Goal: Transaction & Acquisition: Purchase product/service

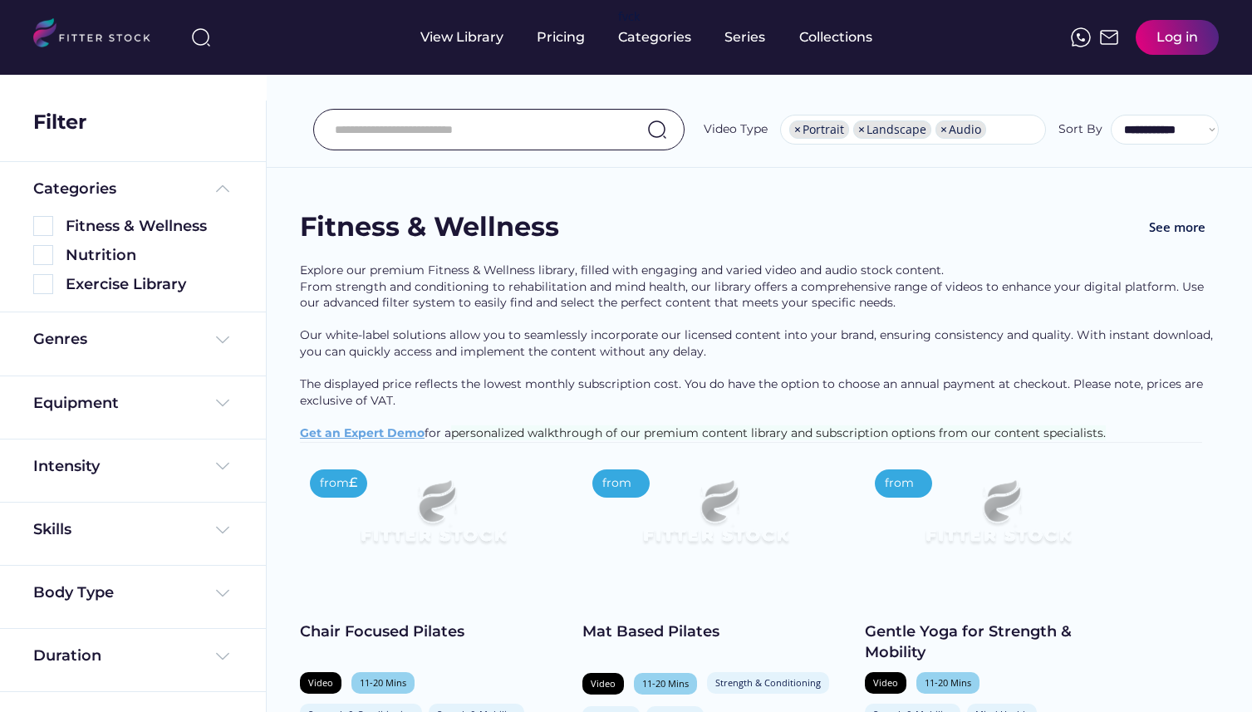
select select "**********"
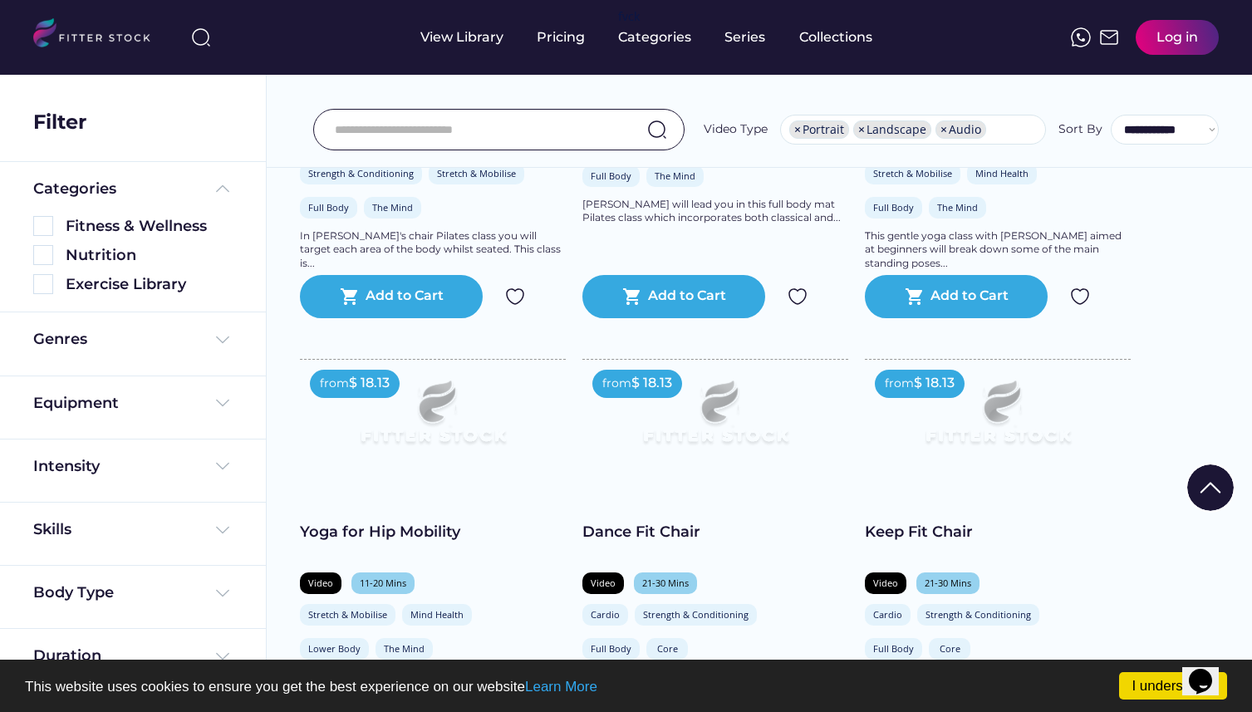
scroll to position [549, 0]
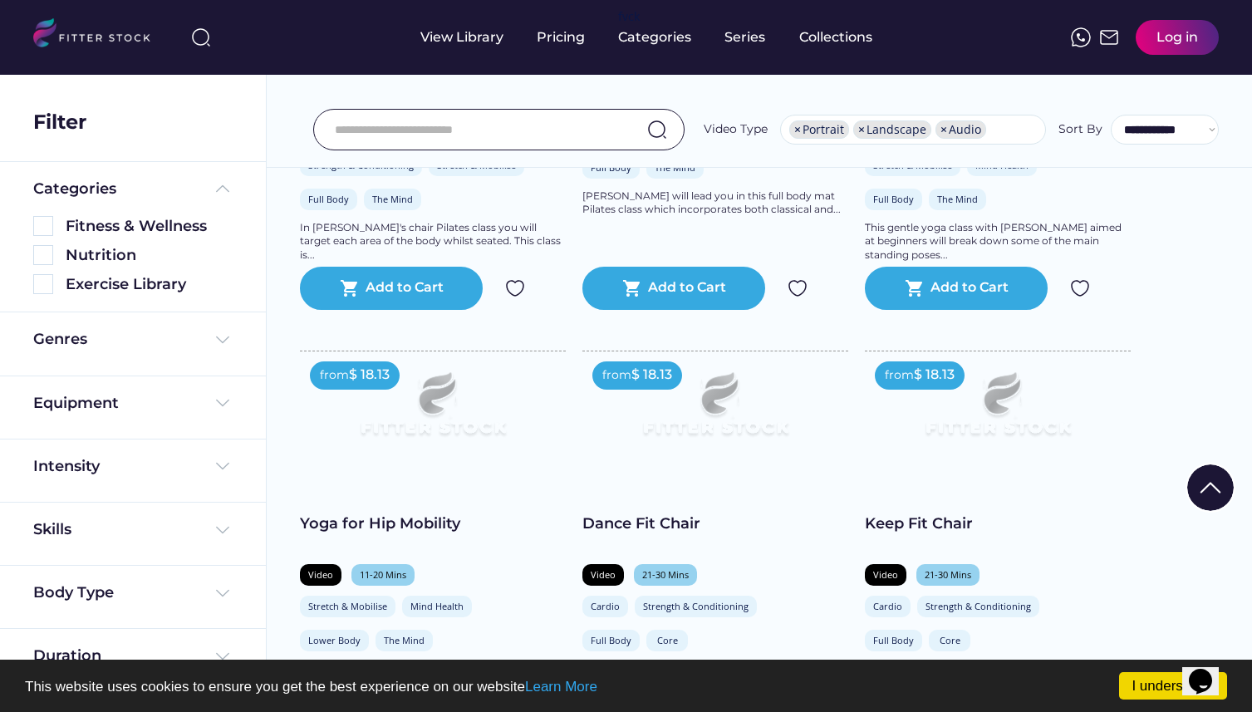
click at [378, 435] on img at bounding box center [432, 411] width 213 height 120
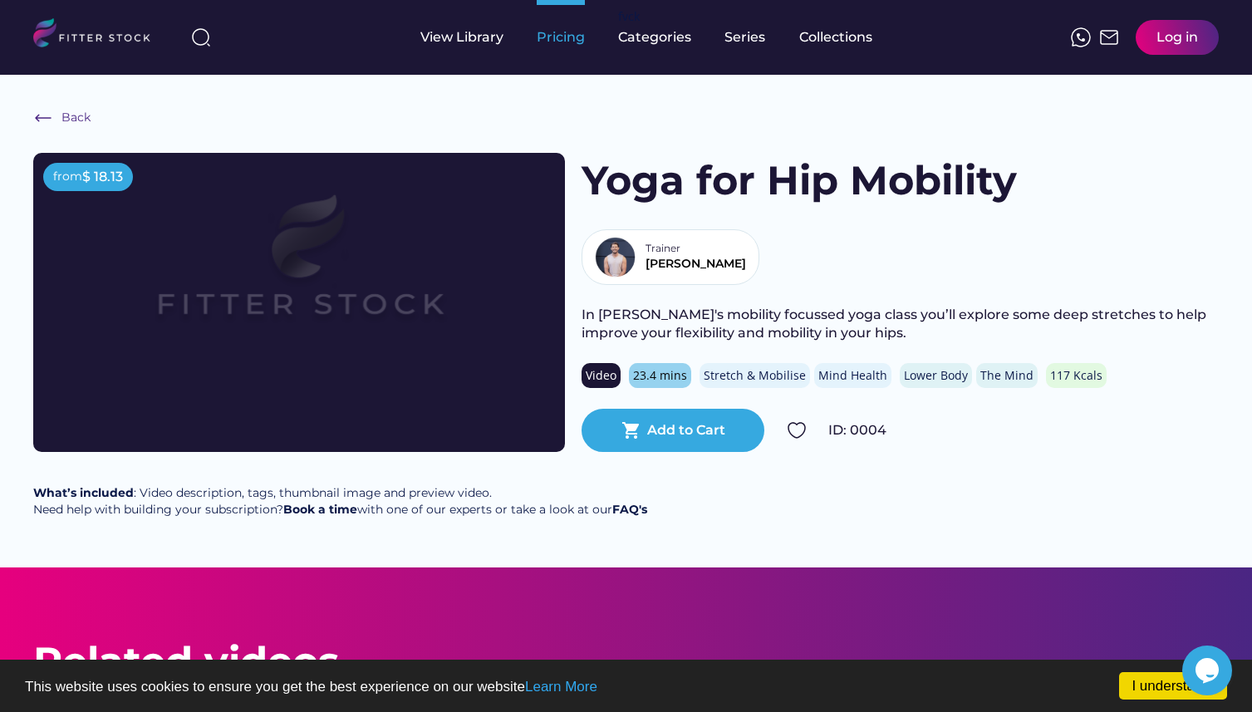
click at [564, 34] on div "Pricing" at bounding box center [561, 37] width 48 height 18
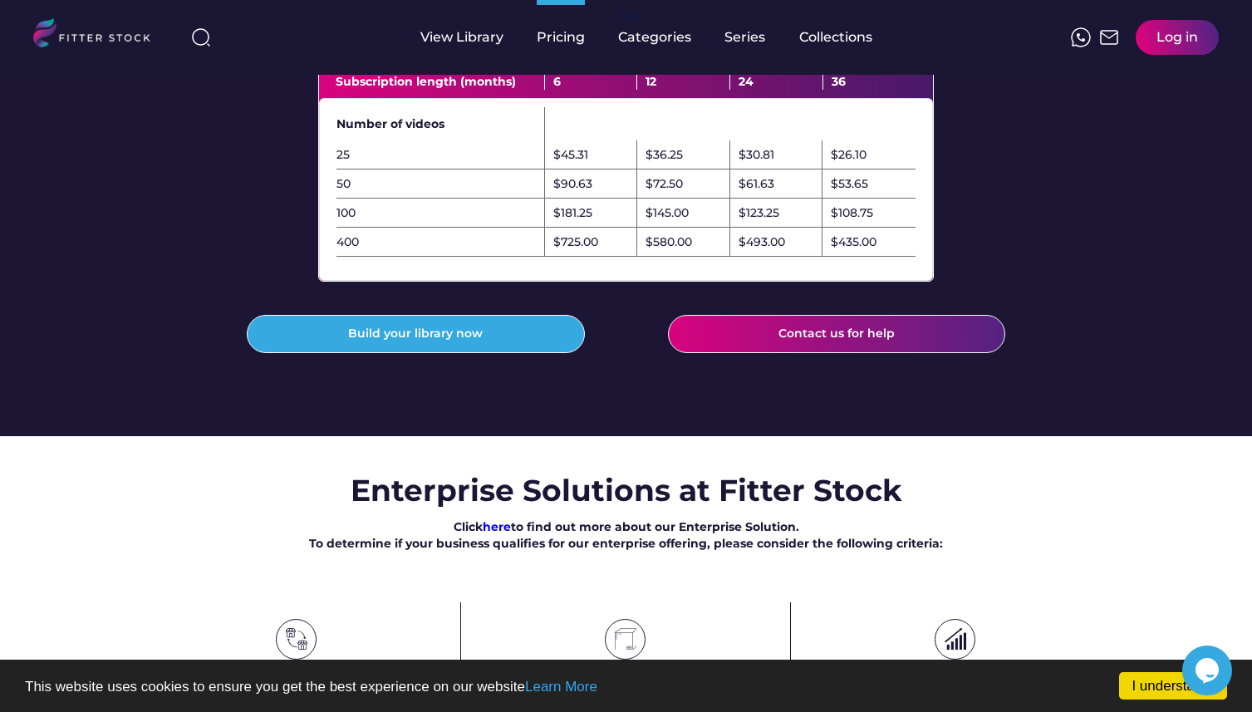
scroll to position [603, 0]
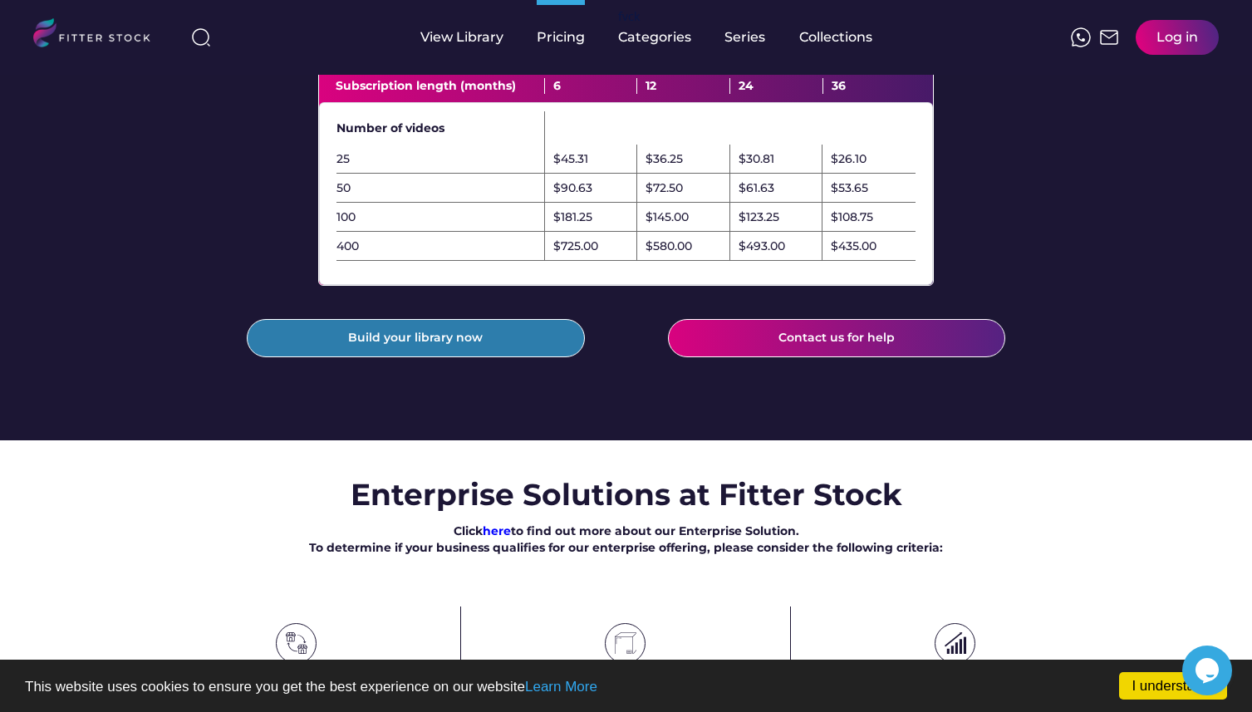
click at [483, 357] on button "Build your library now" at bounding box center [416, 338] width 338 height 38
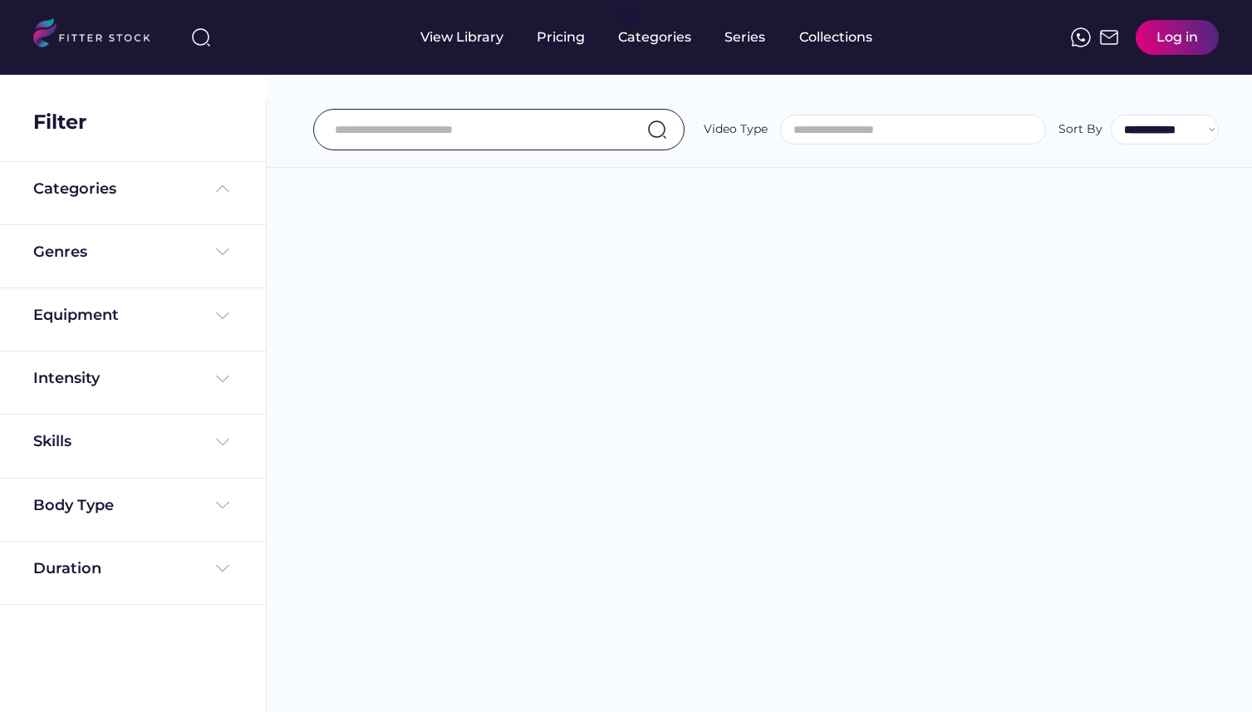
select select
select select "**********"
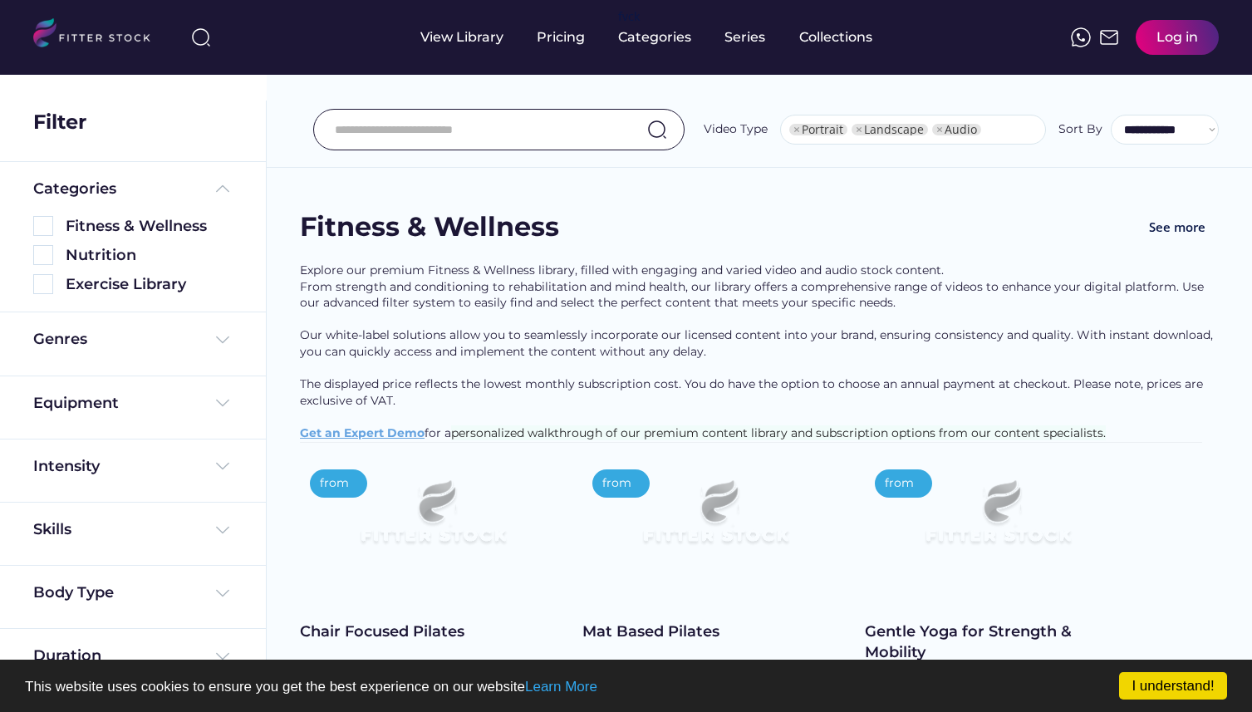
select select "**********"
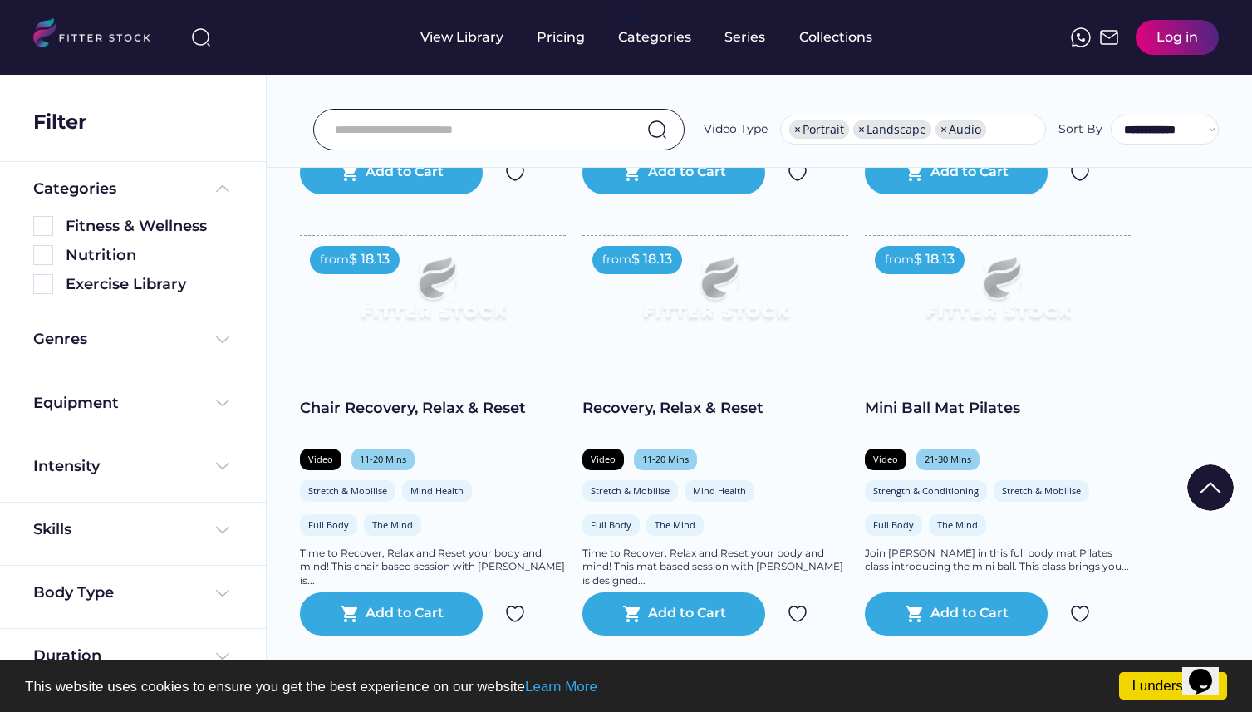
scroll to position [1111, 0]
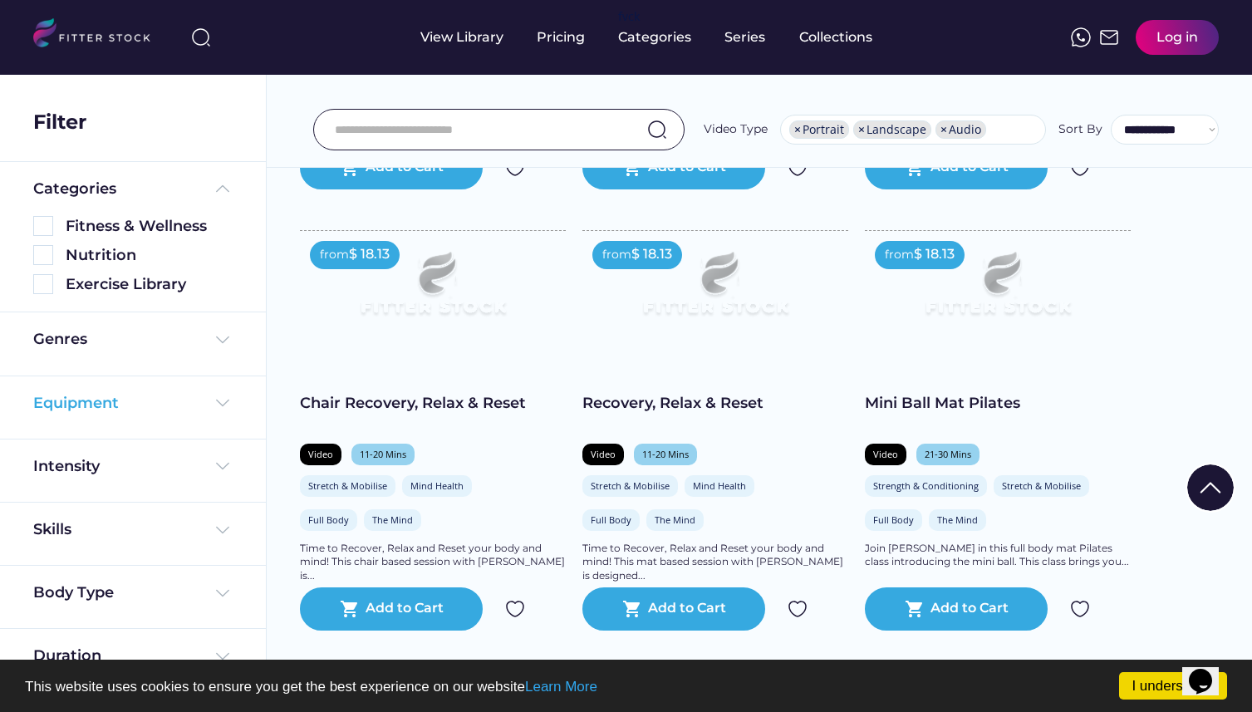
click at [223, 401] on img at bounding box center [223, 403] width 20 height 20
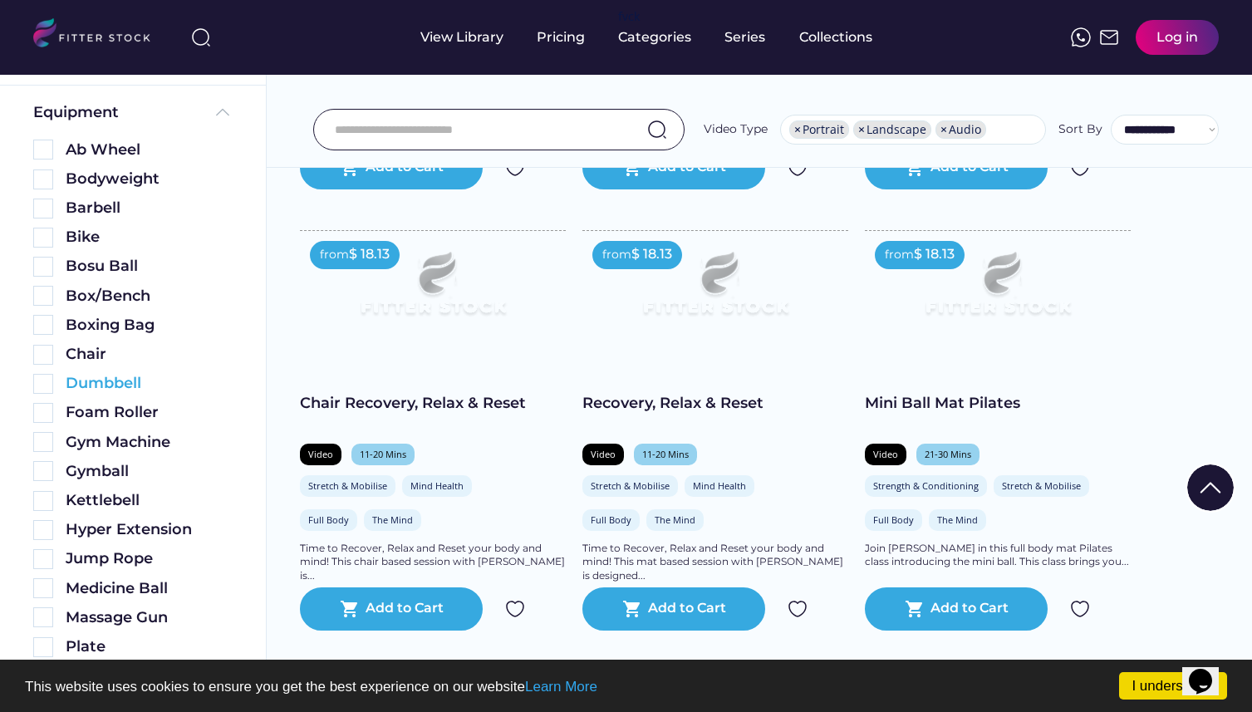
scroll to position [297, 0]
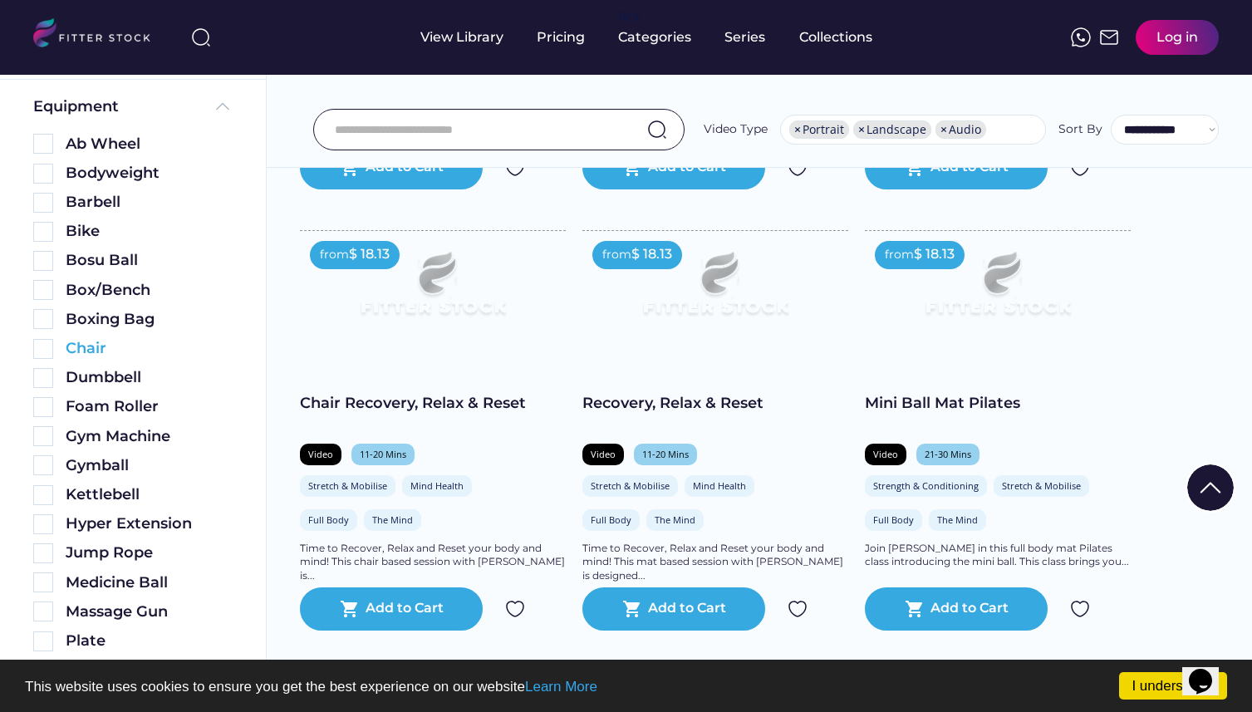
click at [42, 346] on img at bounding box center [43, 349] width 20 height 20
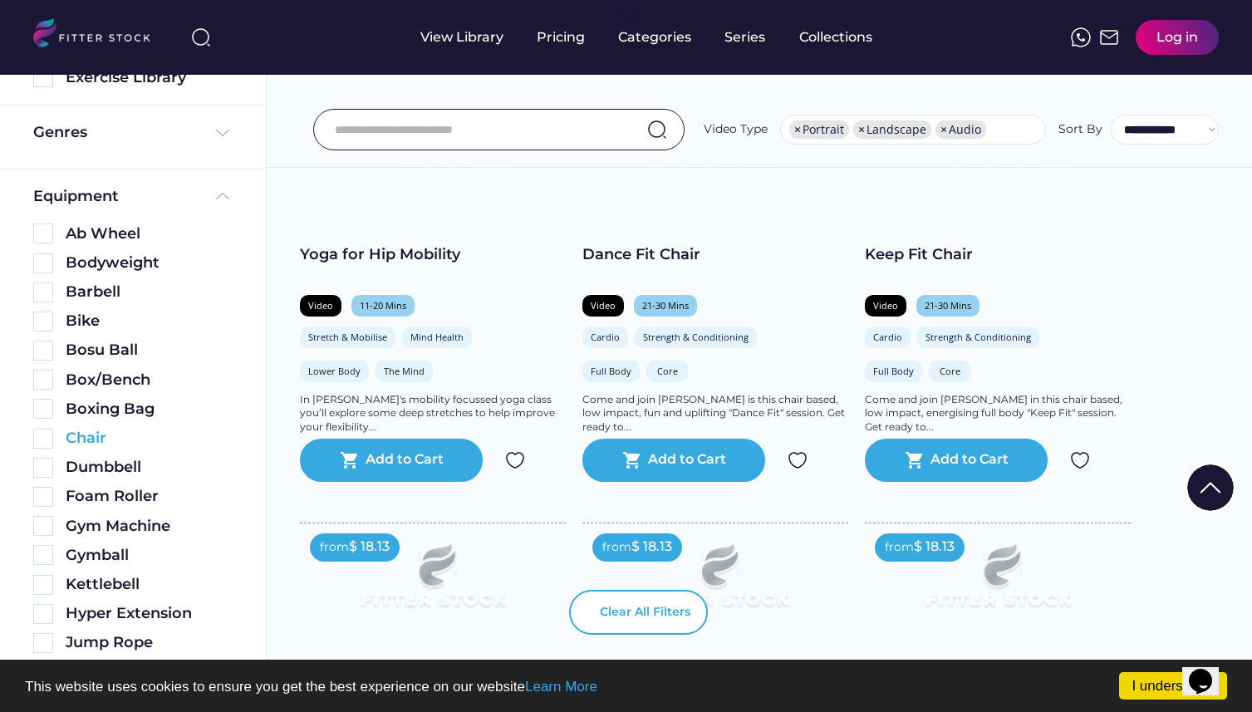
scroll to position [386, 0]
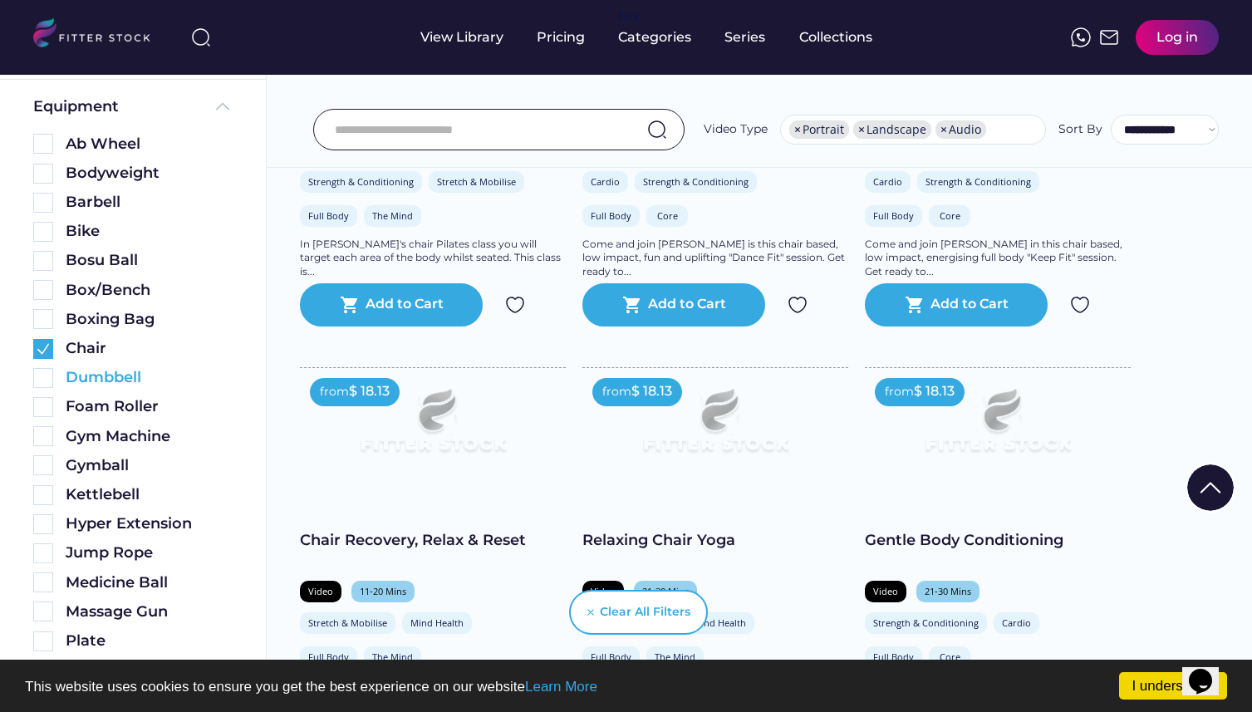
click at [42, 376] on img at bounding box center [43, 378] width 20 height 20
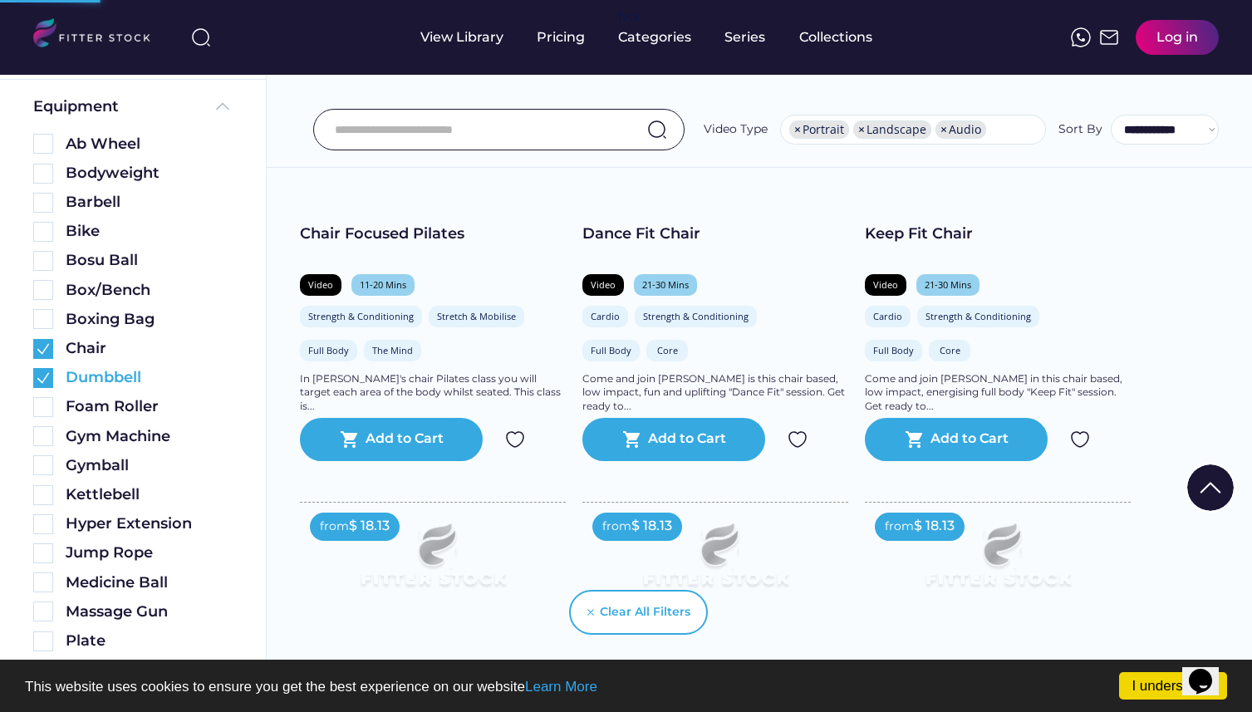
scroll to position [21, 0]
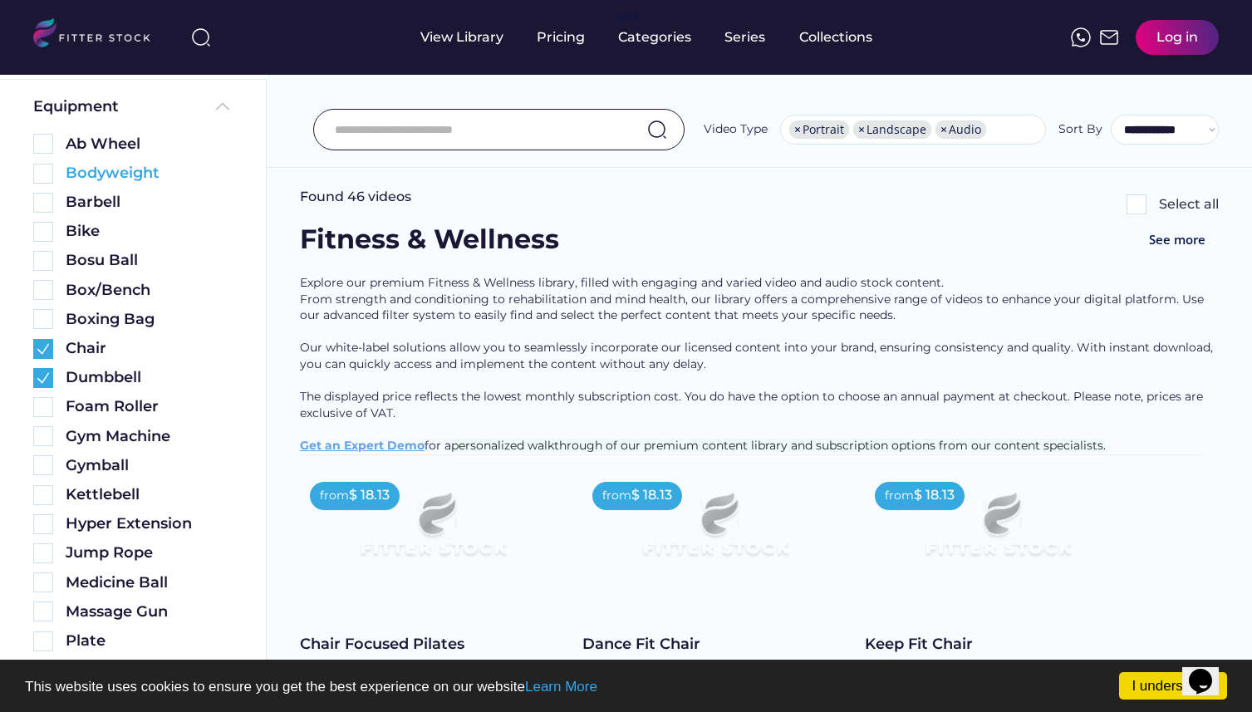
click at [51, 171] on img at bounding box center [43, 174] width 20 height 20
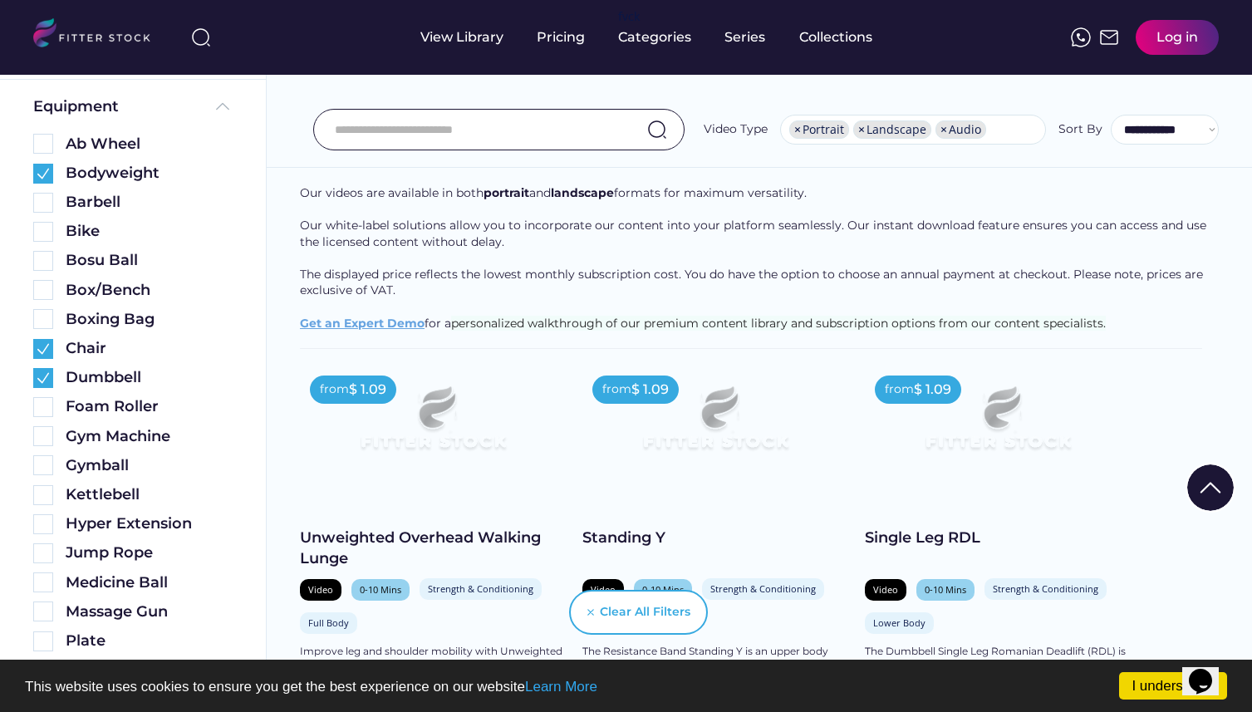
scroll to position [3493, 0]
click at [993, 442] on img at bounding box center [997, 425] width 213 height 120
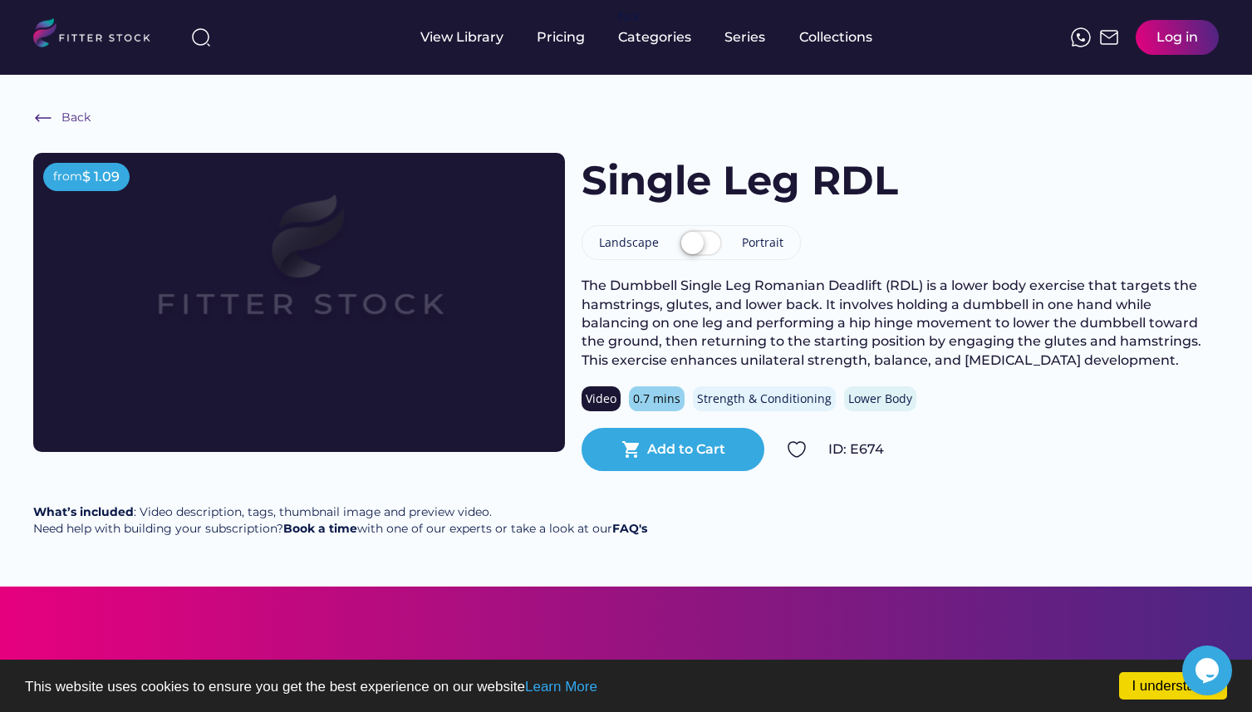
click at [707, 242] on label at bounding box center [700, 244] width 51 height 37
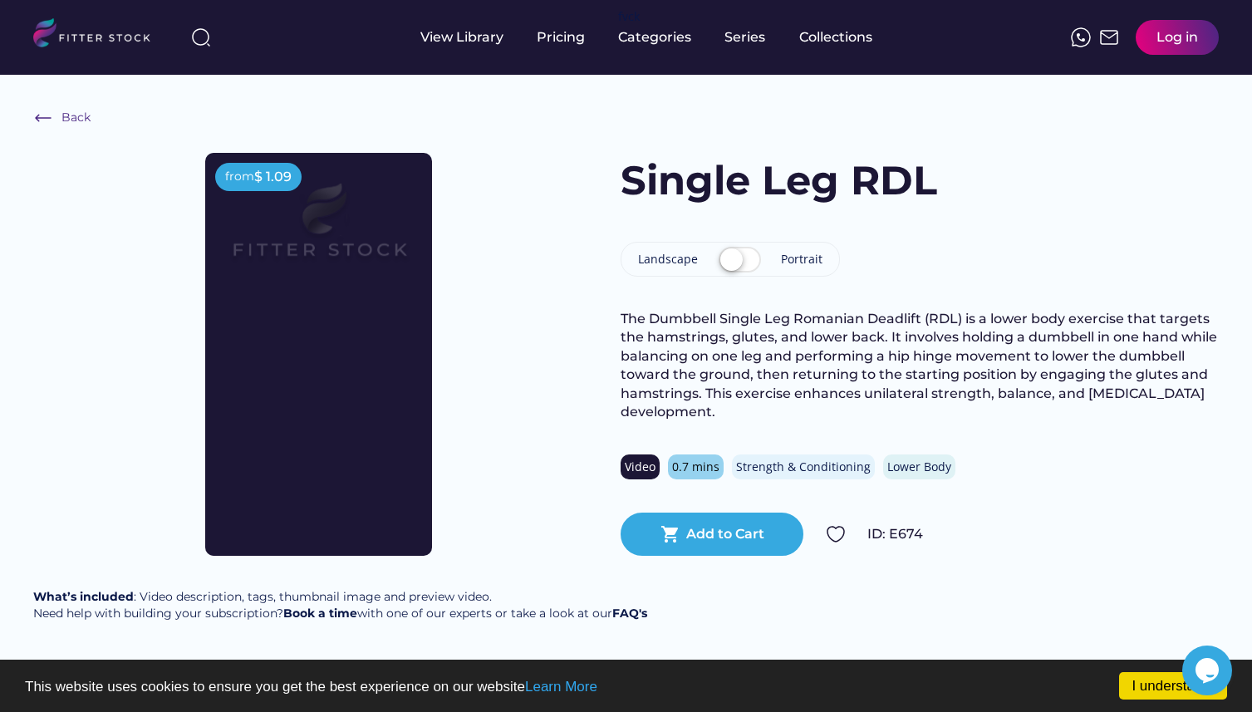
click at [724, 261] on label at bounding box center [739, 261] width 51 height 37
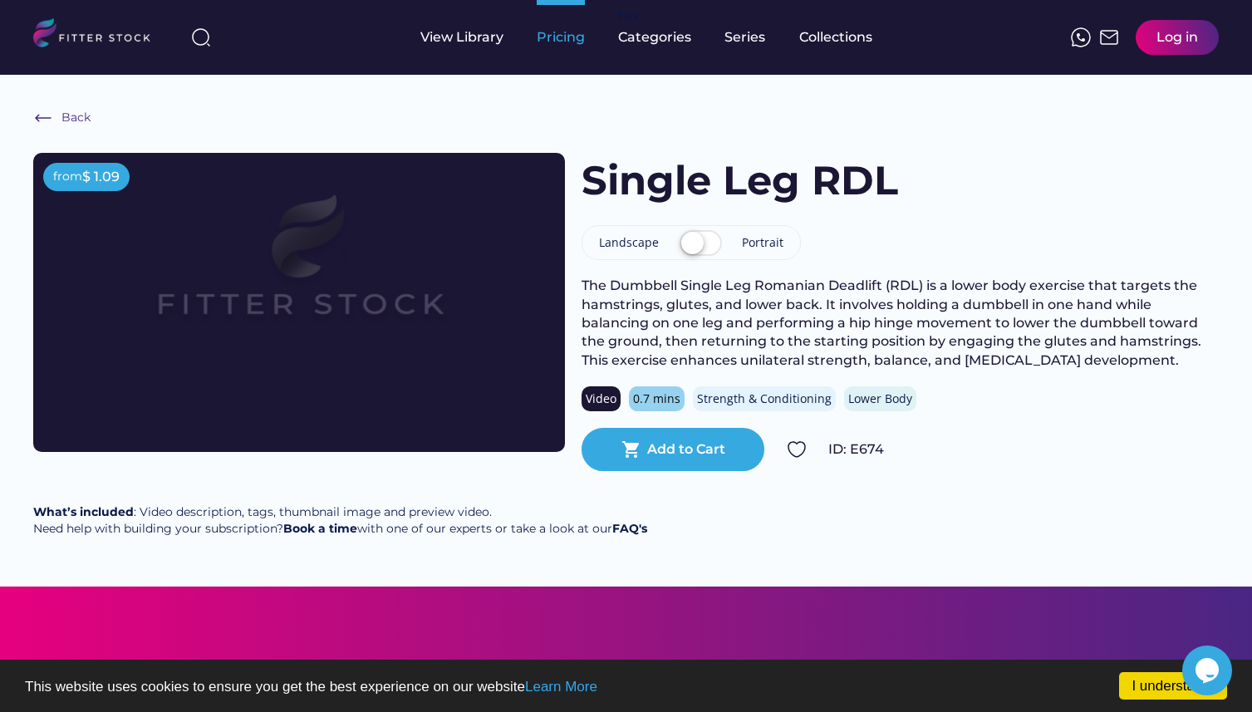
click at [567, 44] on div "Pricing" at bounding box center [561, 37] width 48 height 18
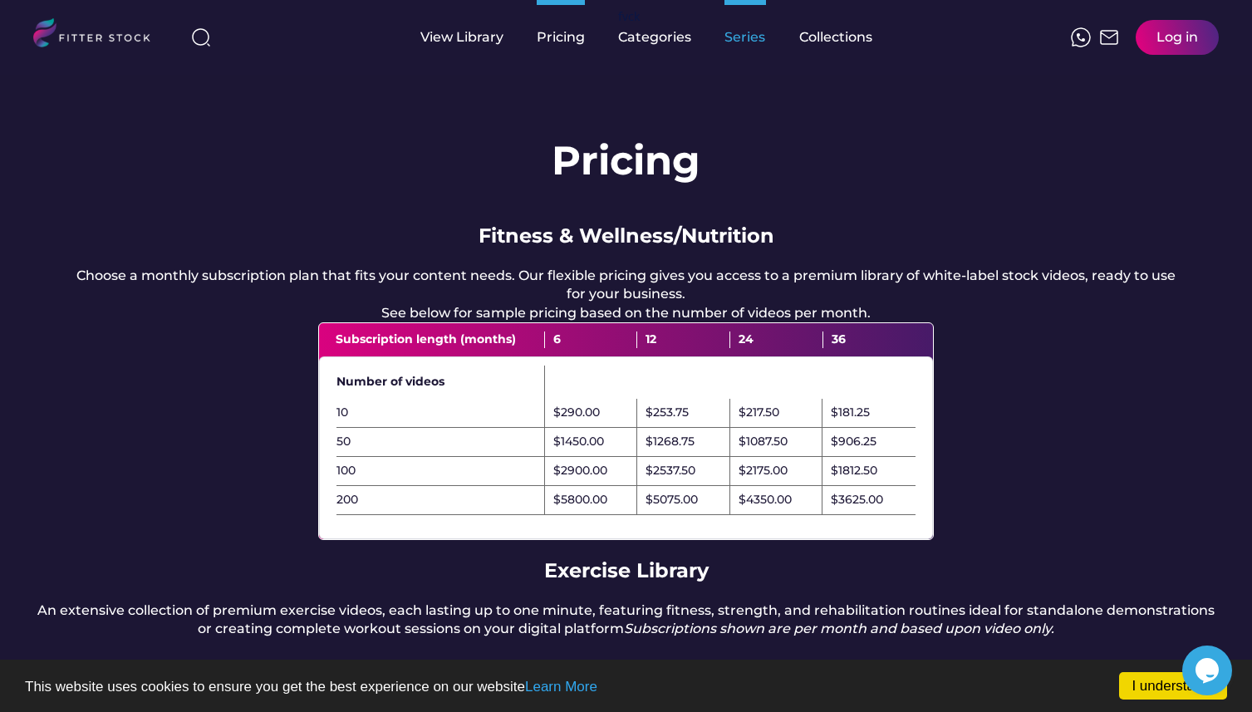
click at [740, 35] on div "Series" at bounding box center [745, 37] width 42 height 18
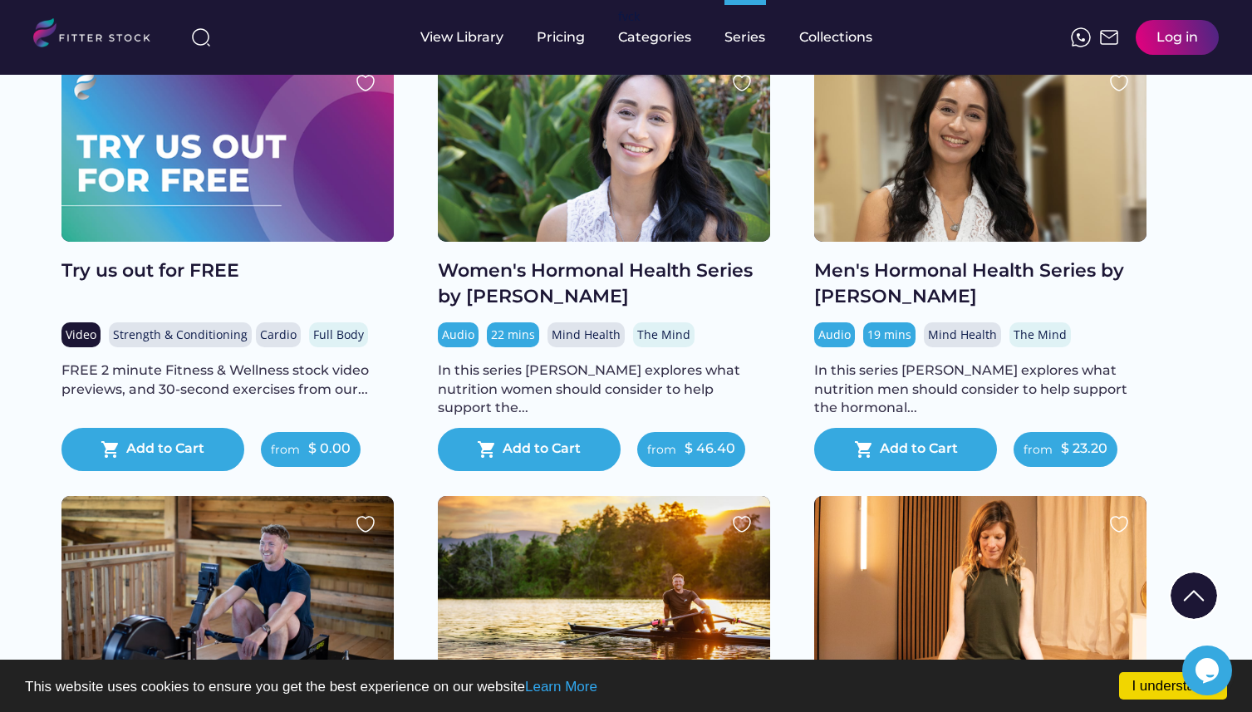
scroll to position [214, 0]
